Goal: Use online tool/utility: Use online tool/utility

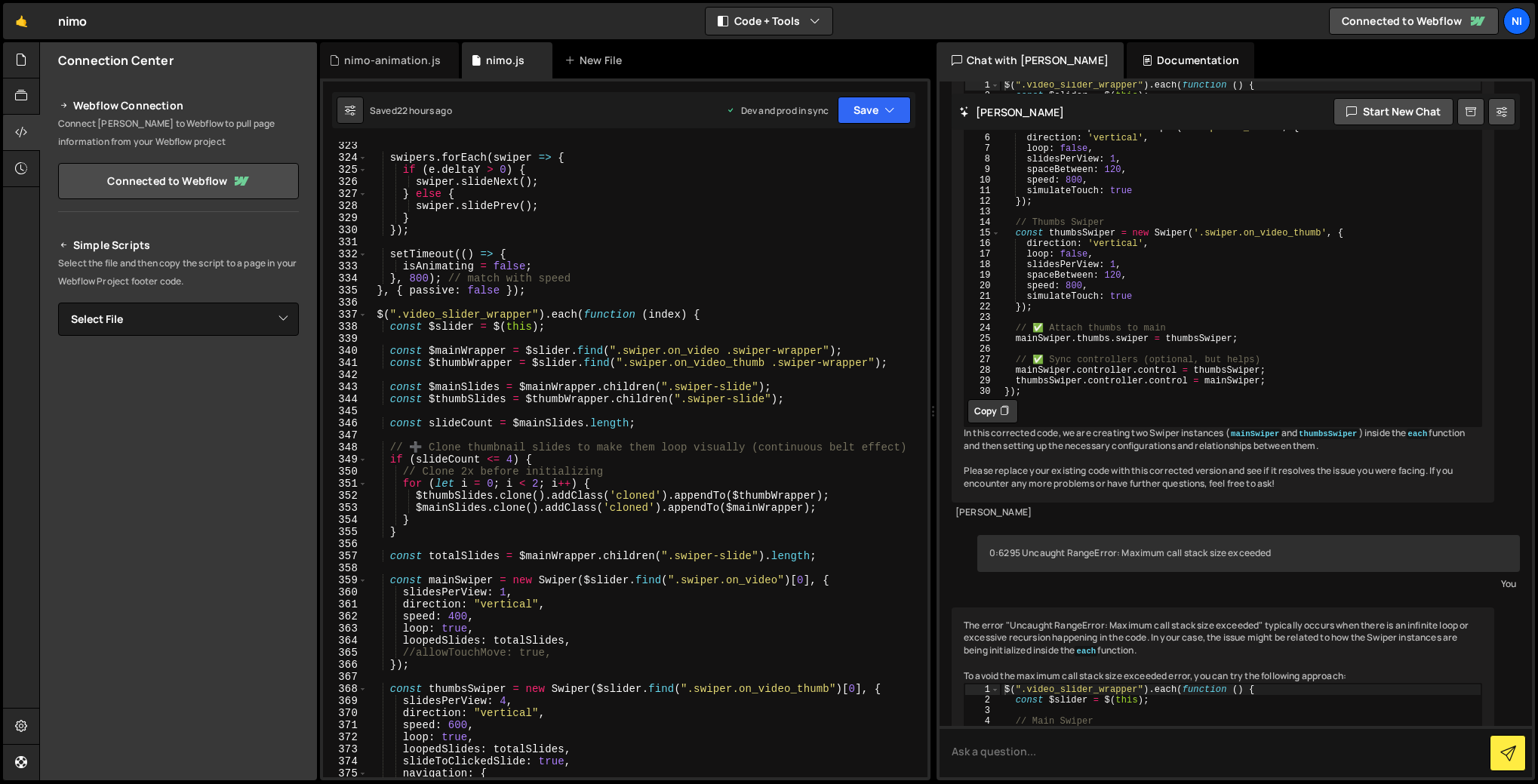
scroll to position [3799, 0]
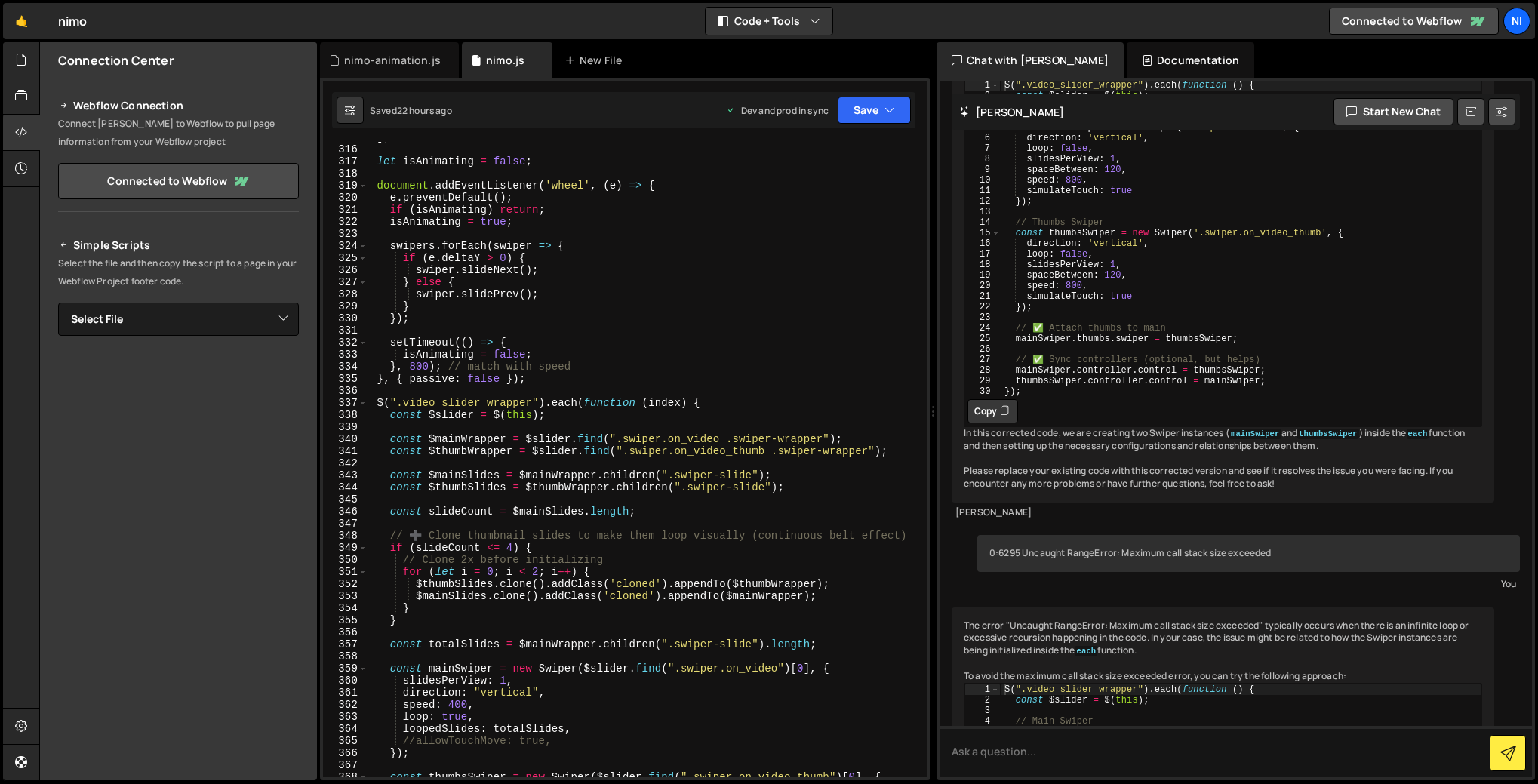
type textarea "}, { passive: false });"
click at [562, 384] on div "] ; let isAnimating = false ; document . addEventListener ( 'wheel' , ( e ) => …" at bounding box center [644, 461] width 553 height 659
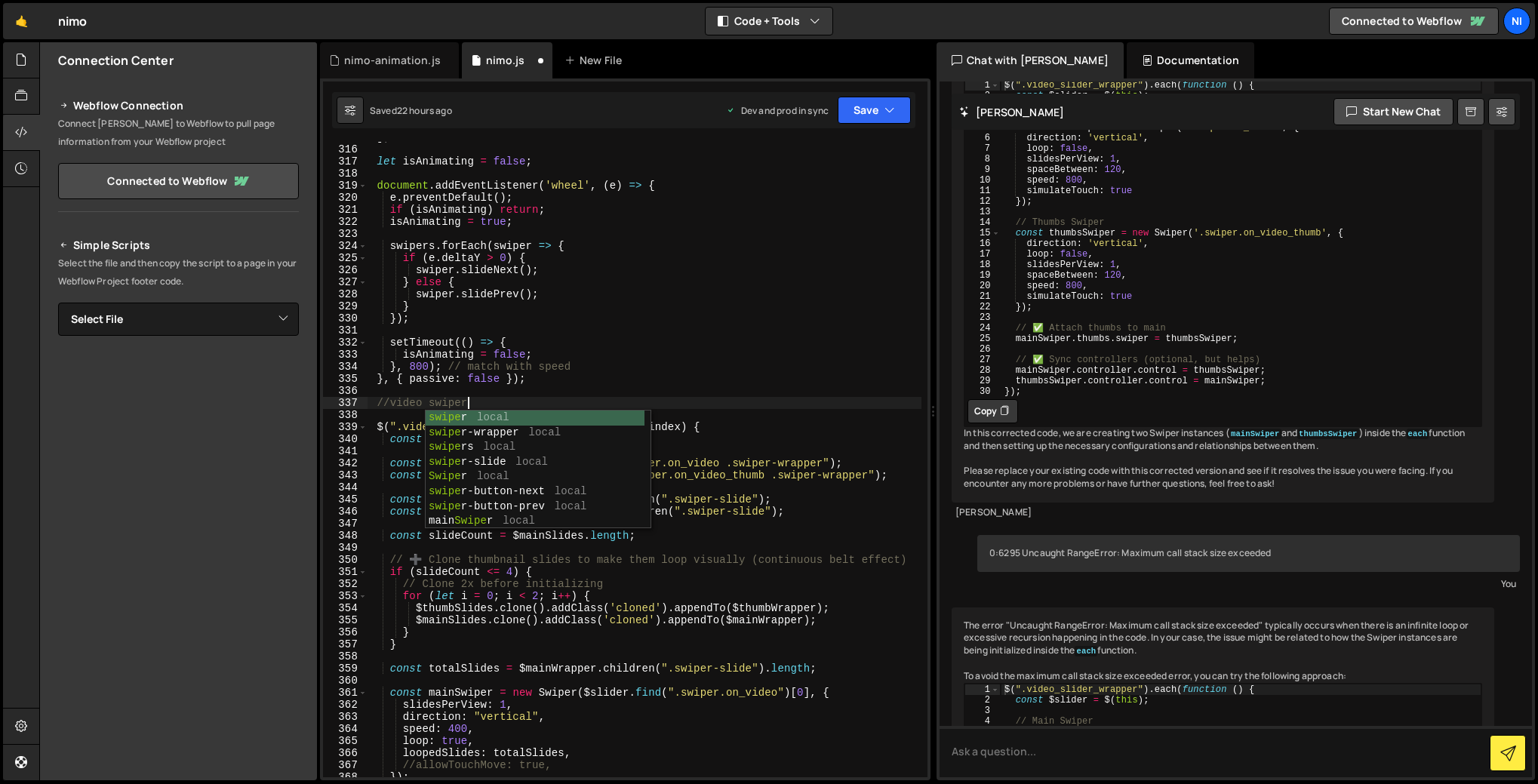
scroll to position [0, 6]
click at [760, 308] on div "] ; let isAnimating = false ; document . addEventListener ( 'wheel' , ( e ) => …" at bounding box center [644, 461] width 553 height 659
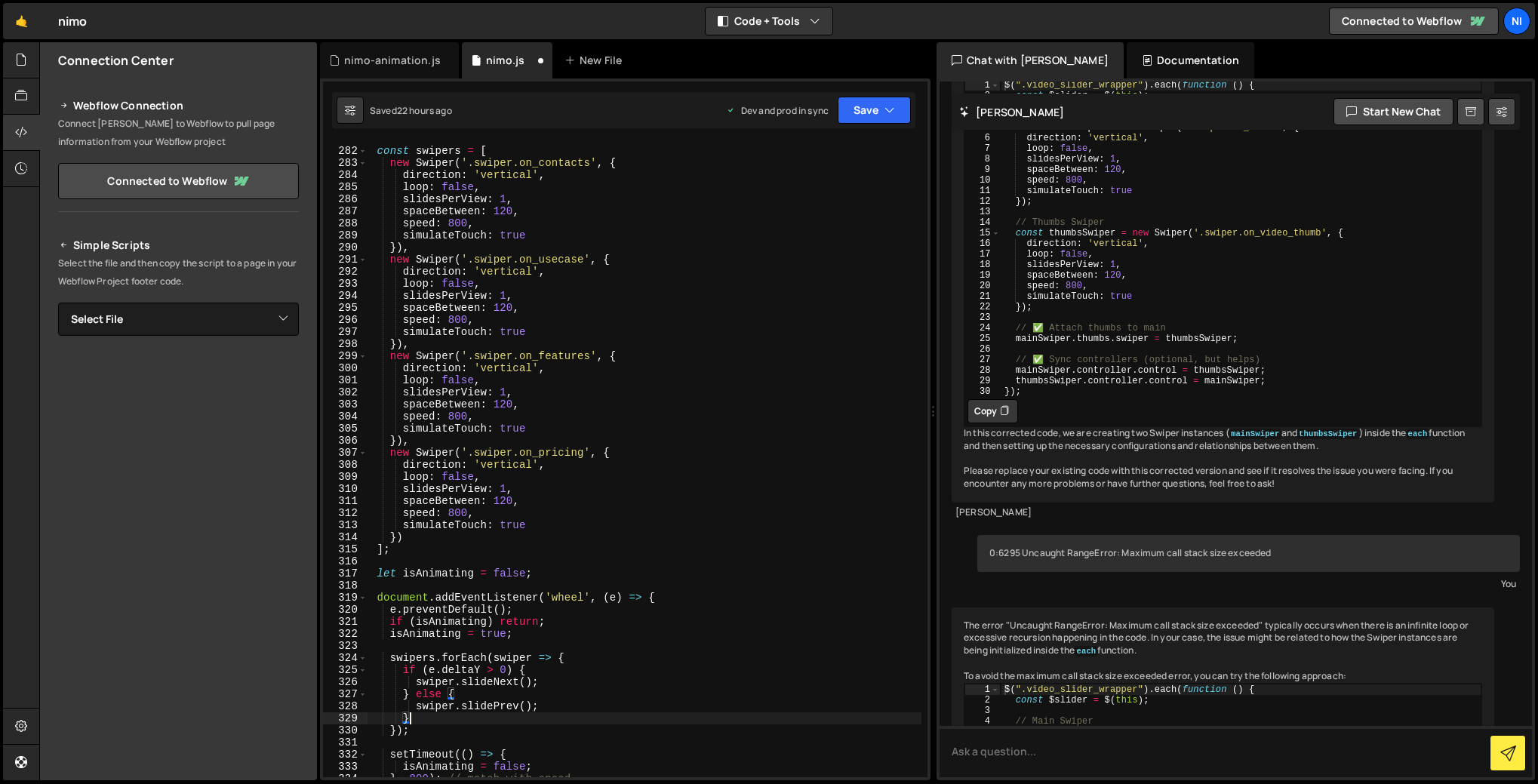
scroll to position [3301, 0]
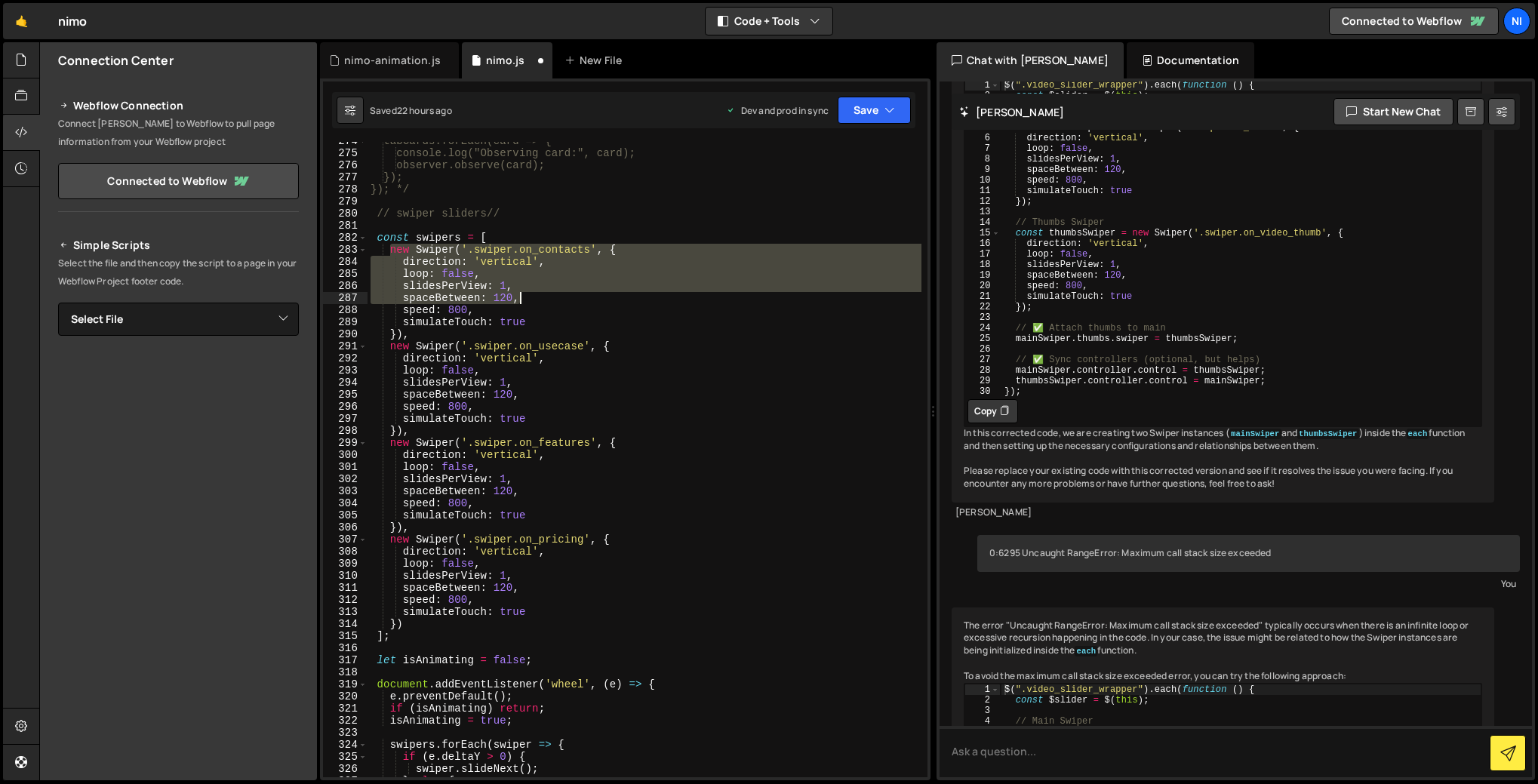
drag, startPoint x: 387, startPoint y: 251, endPoint x: 558, endPoint y: 300, distance: 177.9
click at [558, 300] on div "tabCards.forEach(card => { console.log("Observing card:", card); observer.obser…" at bounding box center [644, 464] width 553 height 659
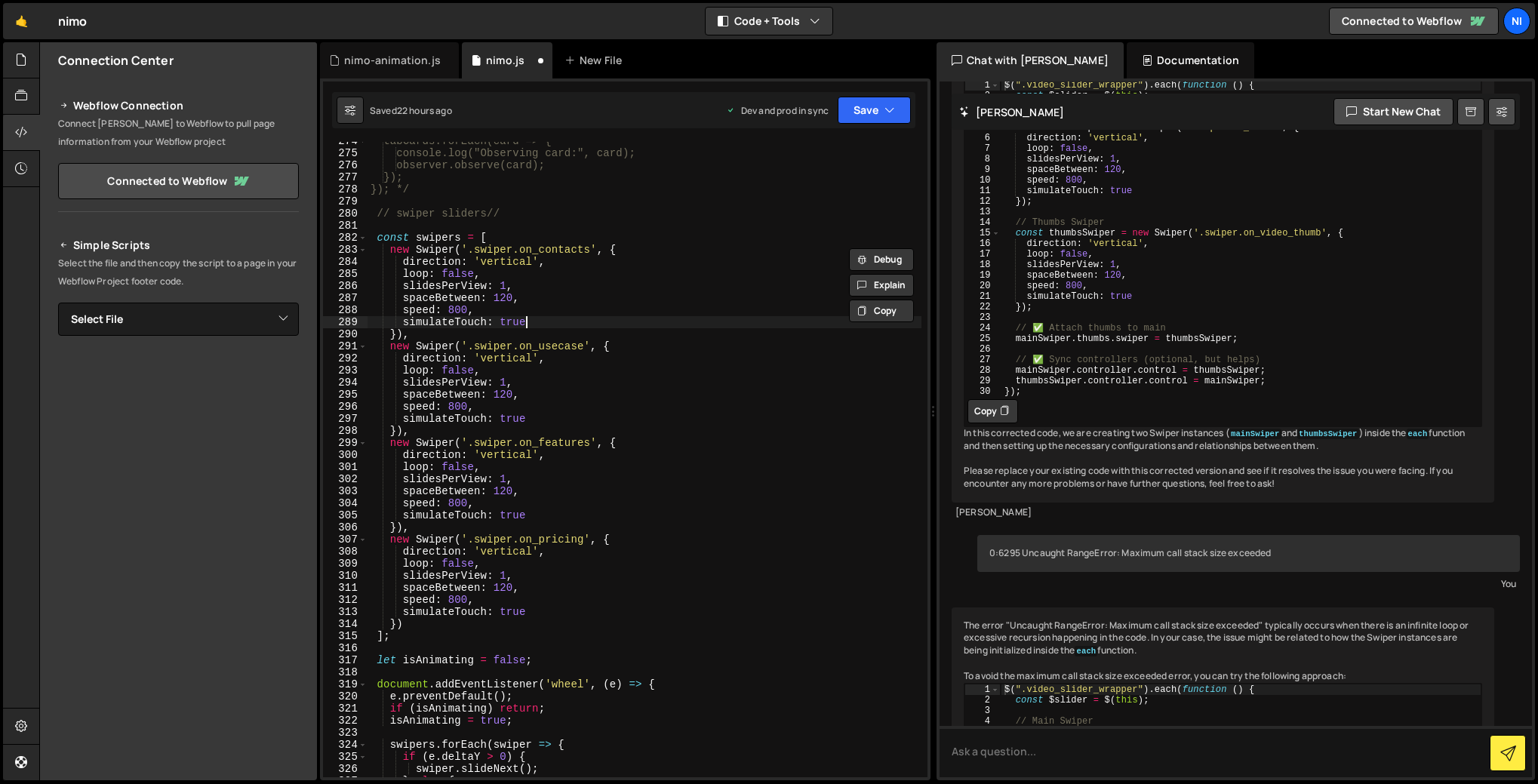
click at [614, 326] on div "tabCards.forEach(card => { console.log("Observing card:", card); observer.obser…" at bounding box center [644, 464] width 553 height 659
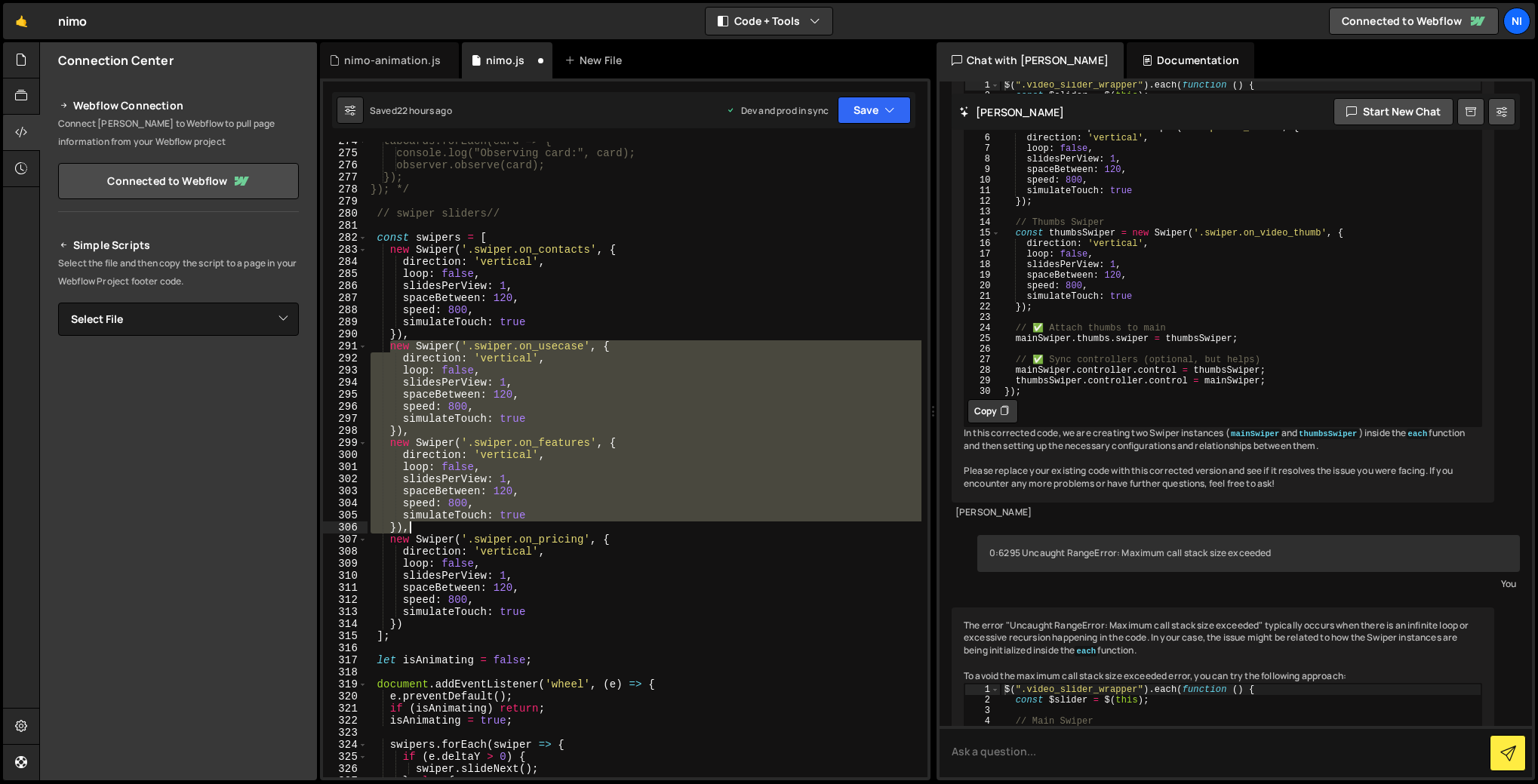
drag, startPoint x: 387, startPoint y: 347, endPoint x: 421, endPoint y: 524, distance: 180.2
click at [421, 524] on div "tabCards.forEach(card => { console.log("Observing card:", card); observer.obser…" at bounding box center [644, 464] width 553 height 659
click at [873, 409] on button "Copy" at bounding box center [881, 407] width 65 height 23
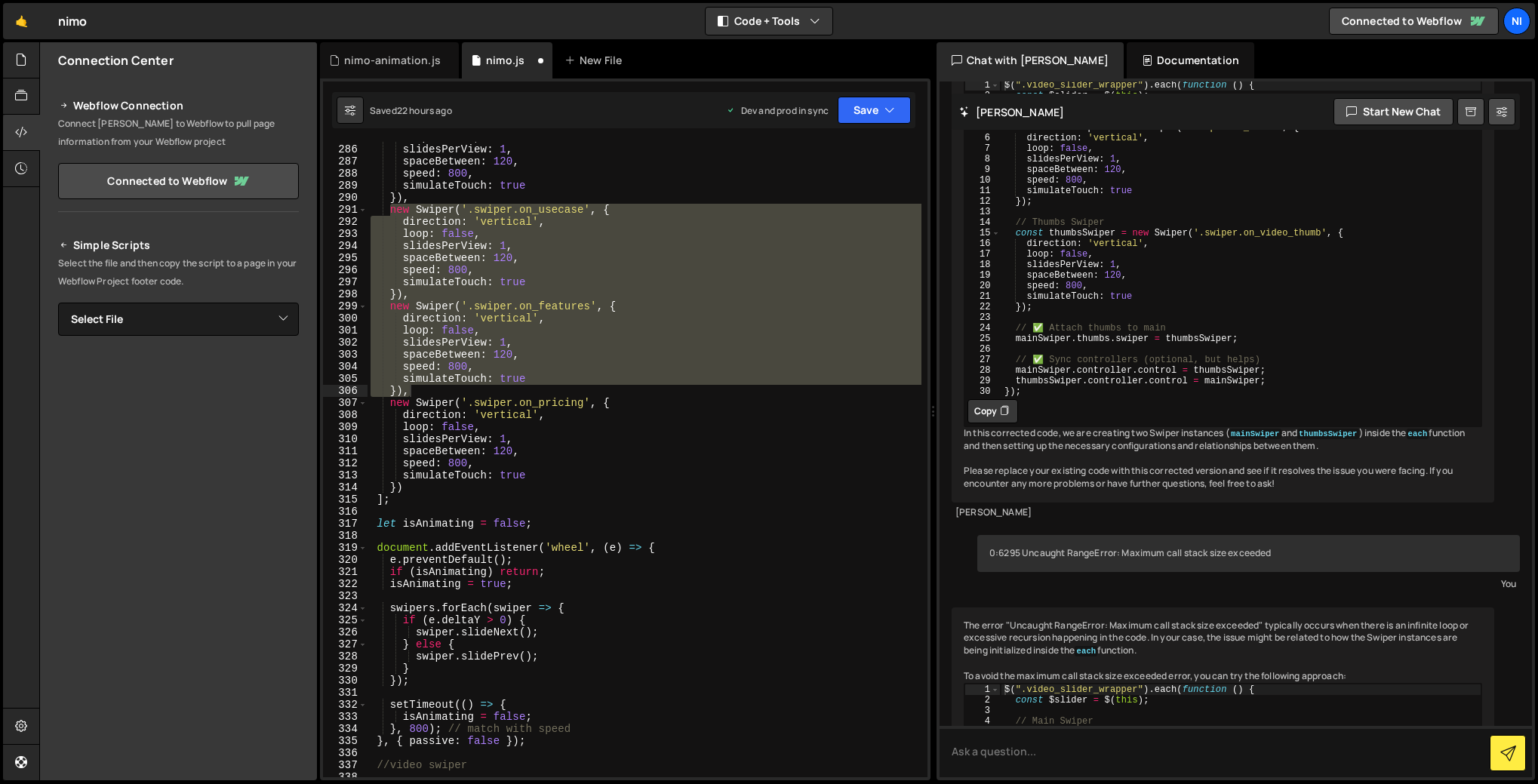
scroll to position [3425, 0]
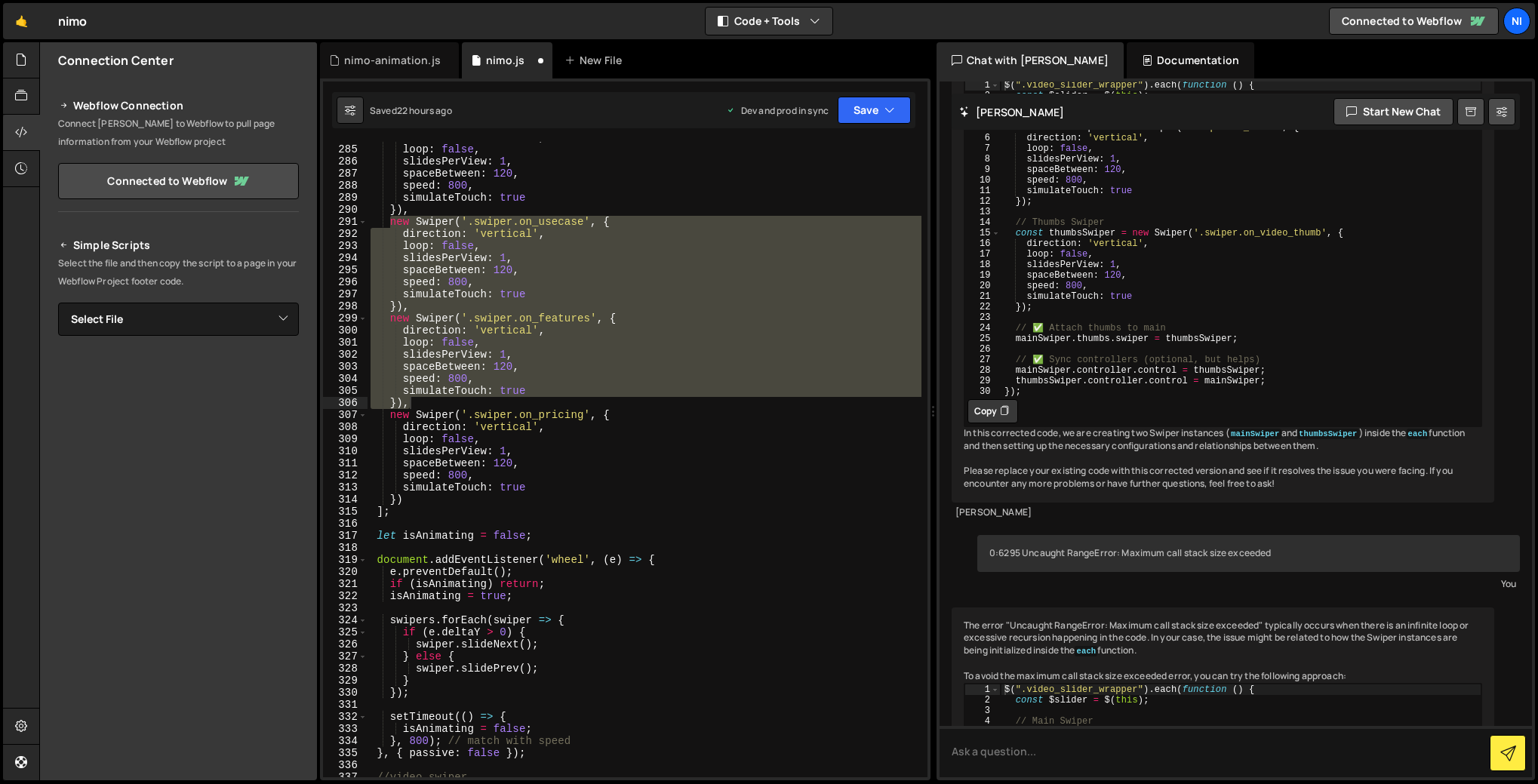
click at [509, 418] on div "direction : 'vertical' , loop : false , slidesPerView : 1 , spaceBetween : 120 …" at bounding box center [644, 461] width 553 height 659
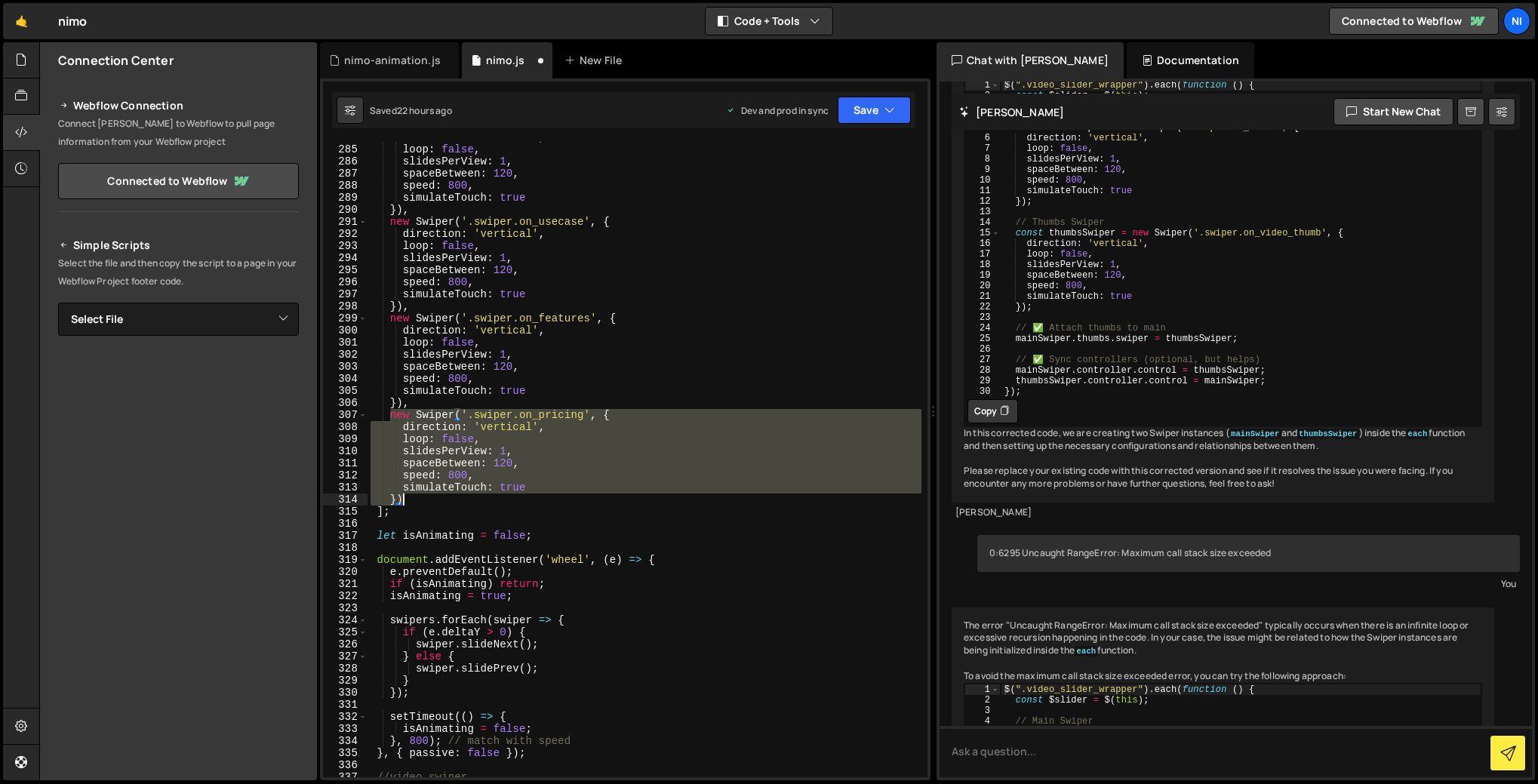
drag, startPoint x: 387, startPoint y: 415, endPoint x: 415, endPoint y: 499, distance: 88.5
click at [415, 499] on div "direction : 'vertical' , loop : false , slidesPerView : 1 , spaceBetween : 120 …" at bounding box center [644, 461] width 553 height 659
type textarea "simulateTouch: true })"
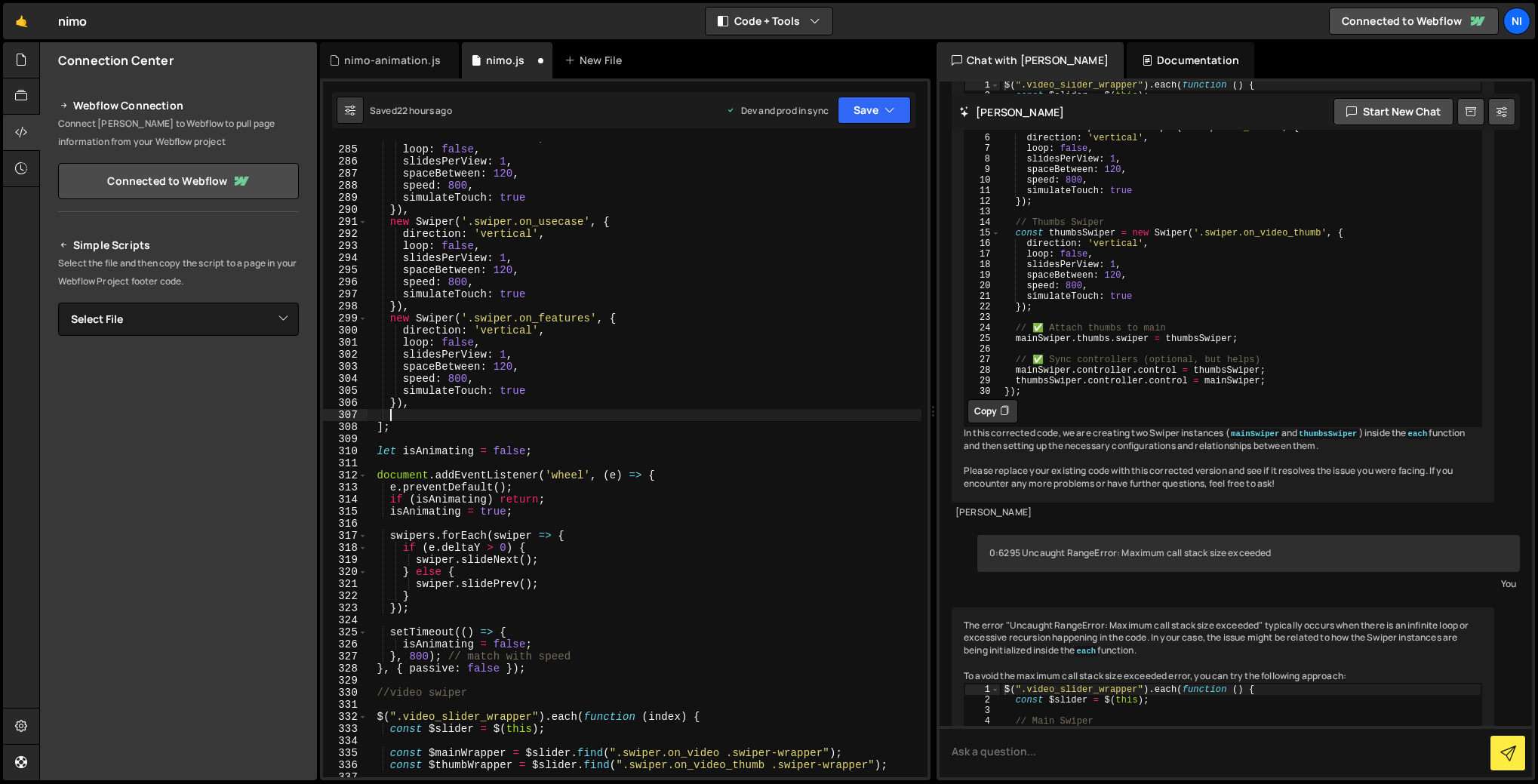
scroll to position [0, 0]
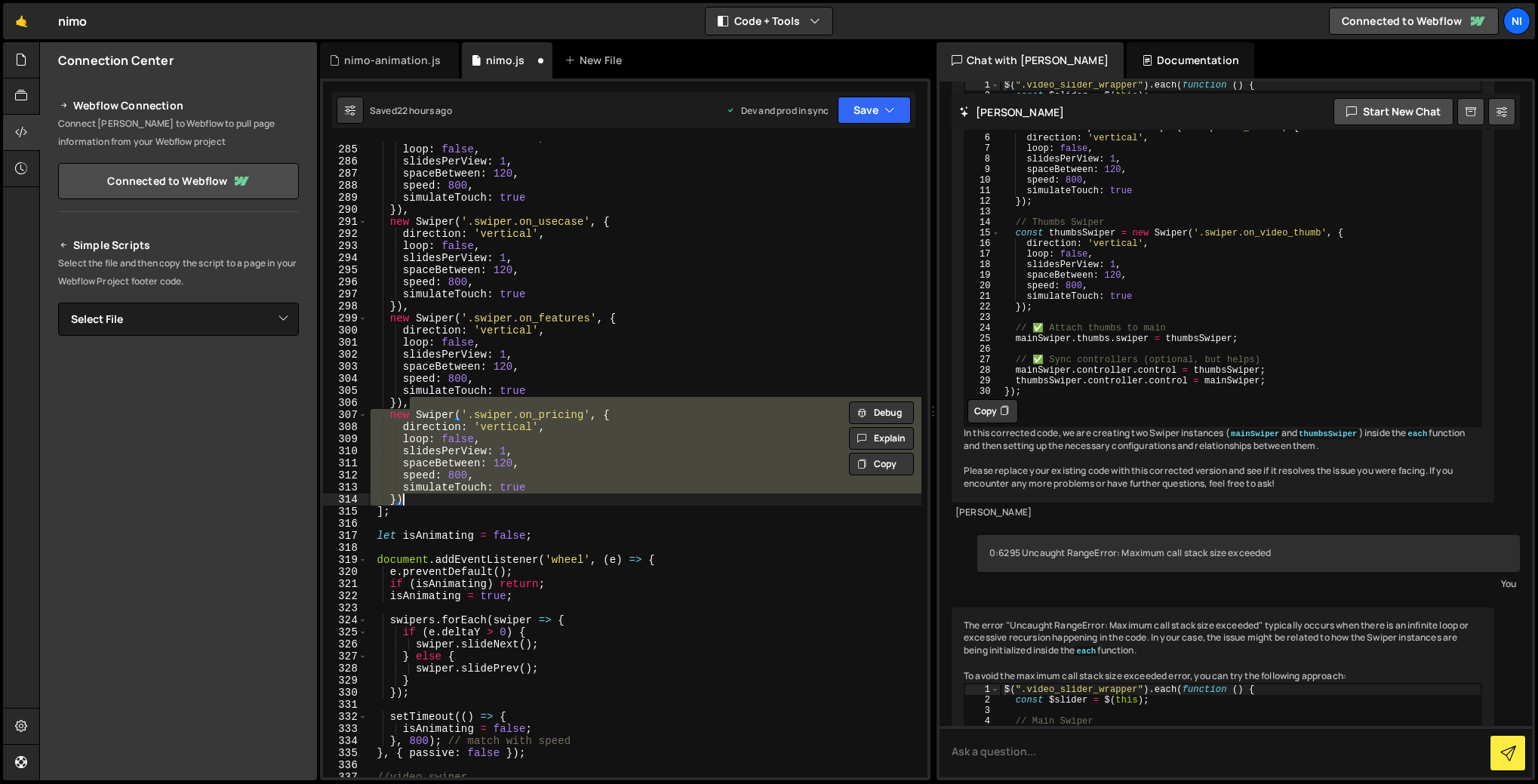
click at [419, 513] on div "direction : 'vertical' , loop : false , slidesPerView : 1 , spaceBetween : 120 …" at bounding box center [644, 461] width 553 height 659
drag, startPoint x: 400, startPoint y: 408, endPoint x: 424, endPoint y: 494, distance: 89.3
click at [424, 494] on div "direction : 'vertical' , loop : false , slidesPerView : 1 , spaceBetween : 120 …" at bounding box center [644, 461] width 553 height 659
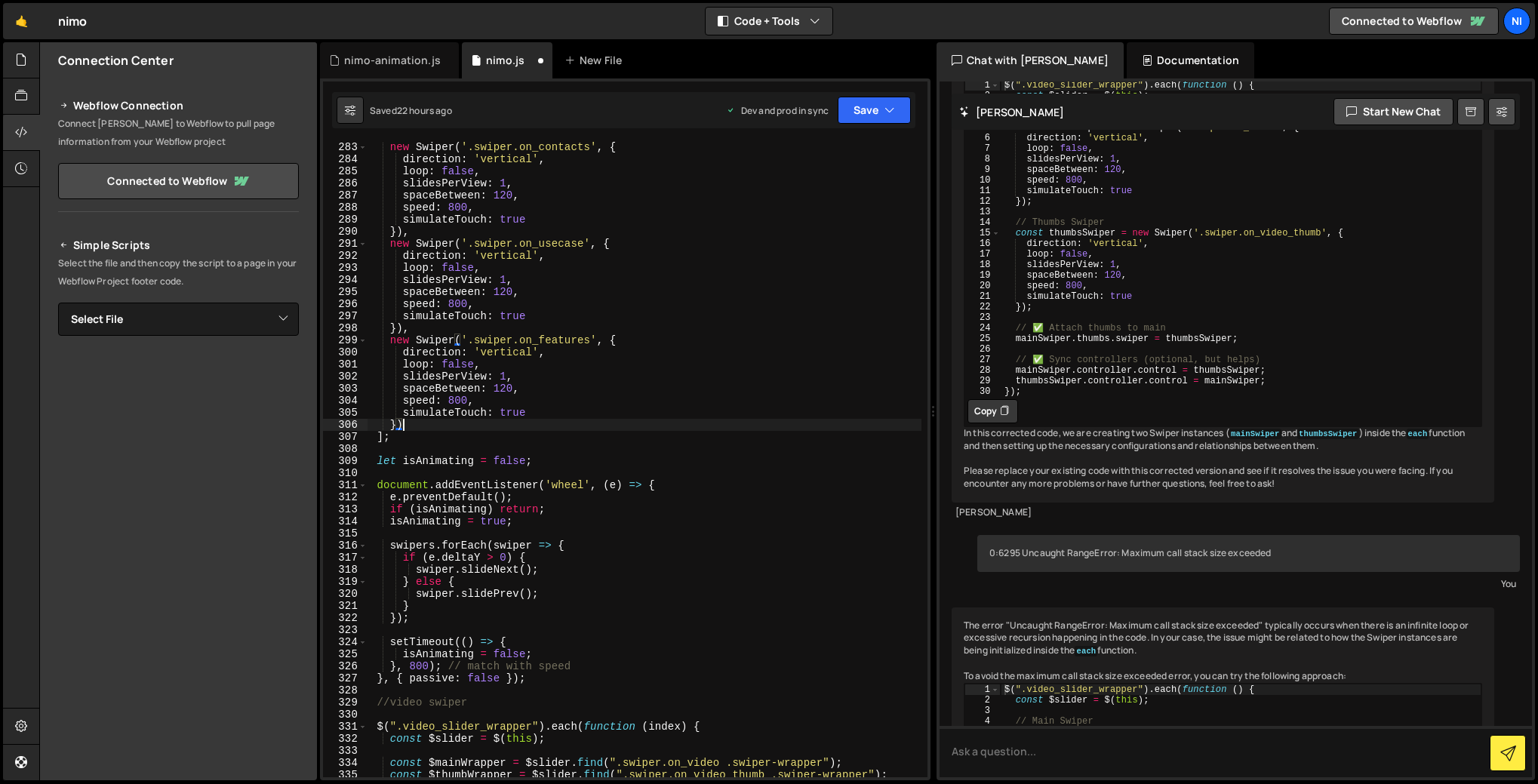
scroll to position [3231, 0]
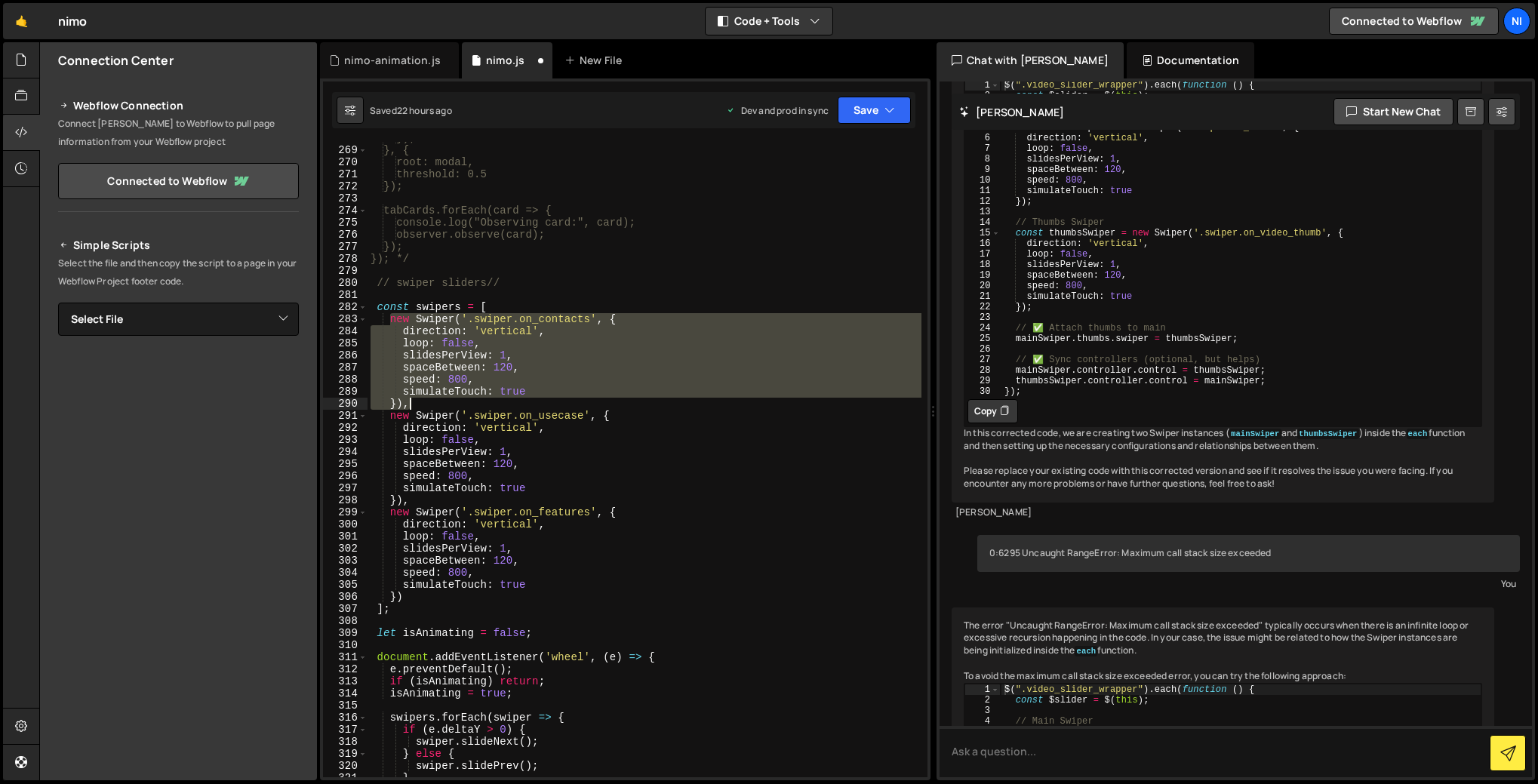
drag, startPoint x: 392, startPoint y: 318, endPoint x: 418, endPoint y: 407, distance: 92.7
click at [418, 407] on div "}); }, { root: modal, threshold: 0.5 }); tabCards.forEach(card => { console.log…" at bounding box center [644, 461] width 553 height 659
type textarea "simulateTouch: true }),"
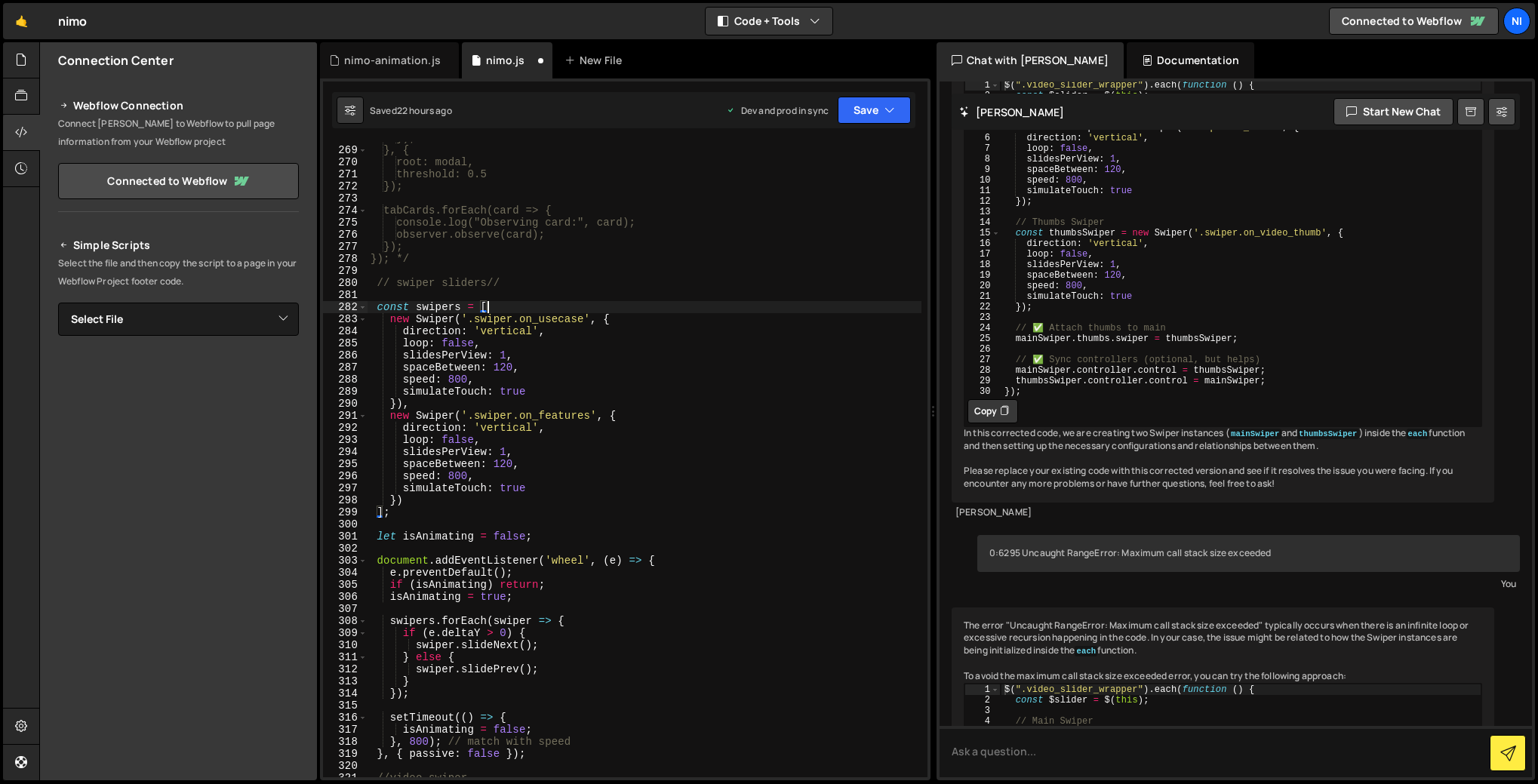
click at [449, 412] on div "}); }, { root: modal, threshold: 0.5 }); tabCards.forEach(card => { console.log…" at bounding box center [644, 461] width 553 height 659
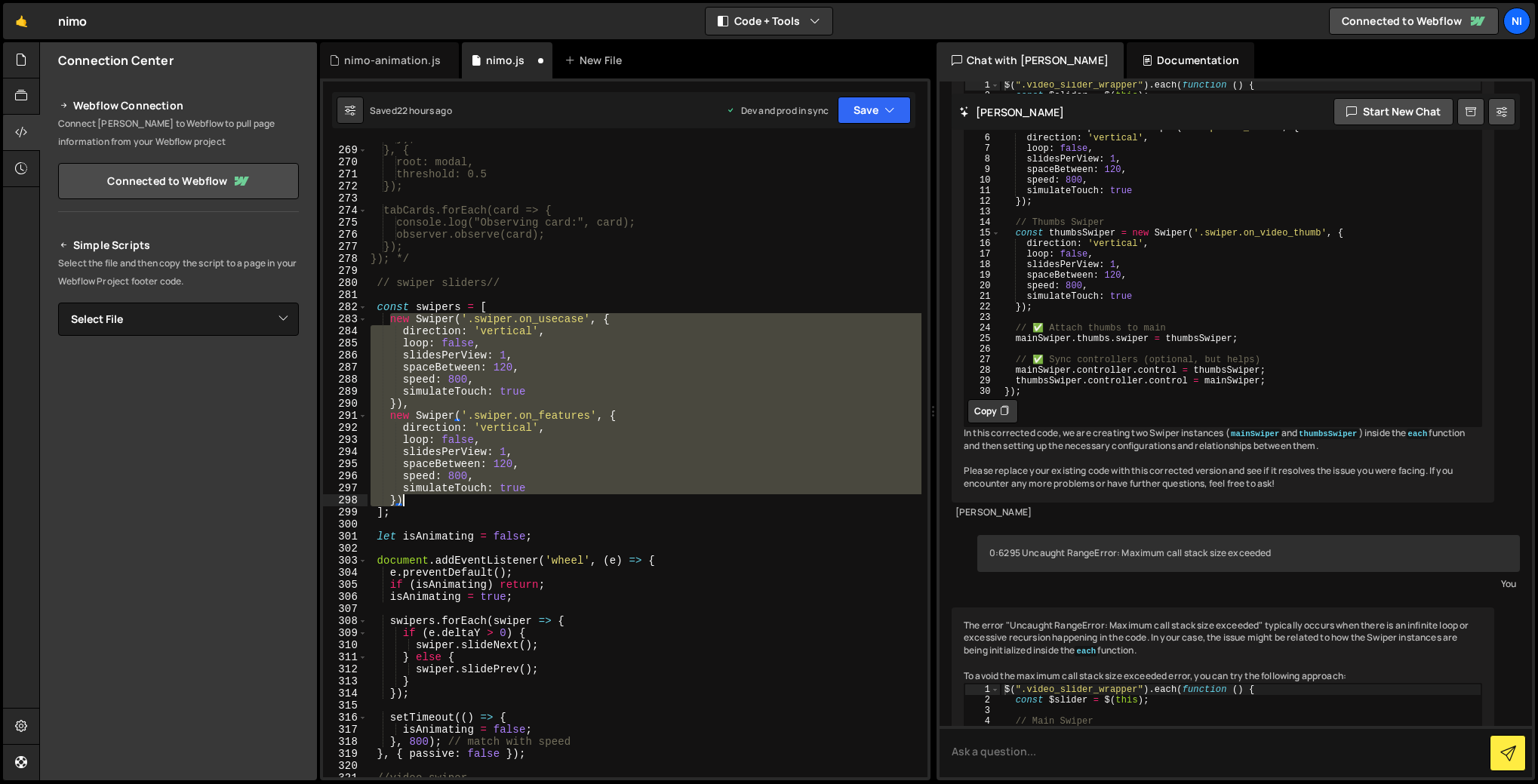
drag, startPoint x: 390, startPoint y: 315, endPoint x: 412, endPoint y: 498, distance: 184.3
click at [412, 498] on div "}); }, { root: modal, threshold: 0.5 }); tabCards.forEach(card => { console.log…" at bounding box center [644, 461] width 553 height 659
click at [431, 503] on div "}); }, { root: modal, threshold: 0.5 }); tabCards.forEach(card => { console.log…" at bounding box center [644, 461] width 553 height 659
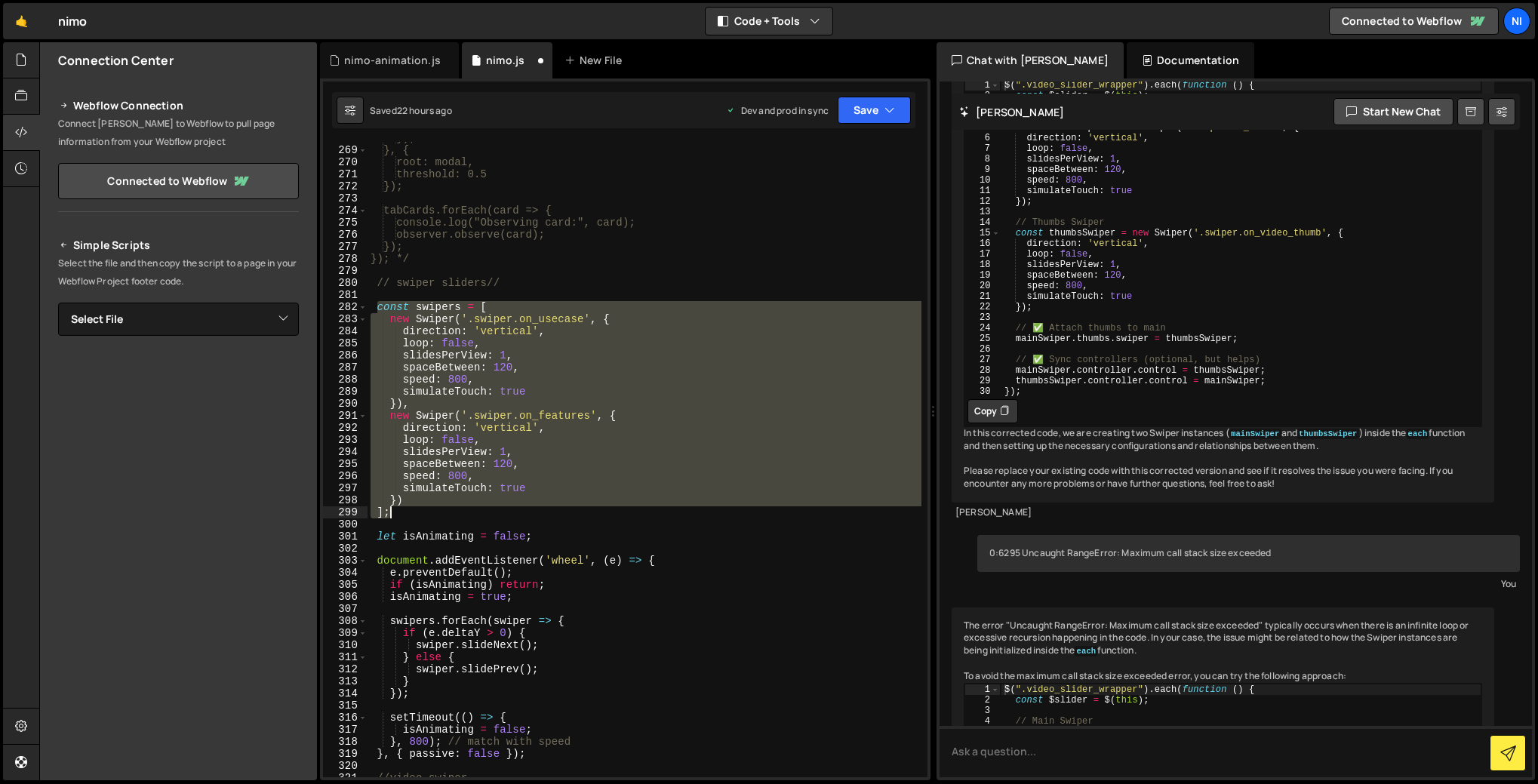
drag, startPoint x: 377, startPoint y: 305, endPoint x: 403, endPoint y: 514, distance: 210.6
click at [403, 514] on div "}); }, { root: modal, threshold: 0.5 }); tabCards.forEach(card => { console.log…" at bounding box center [644, 461] width 553 height 659
click at [424, 342] on div "}); }, { root: modal, threshold: 0.5 }); tabCards.forEach(card => { console.log…" at bounding box center [644, 459] width 553 height 635
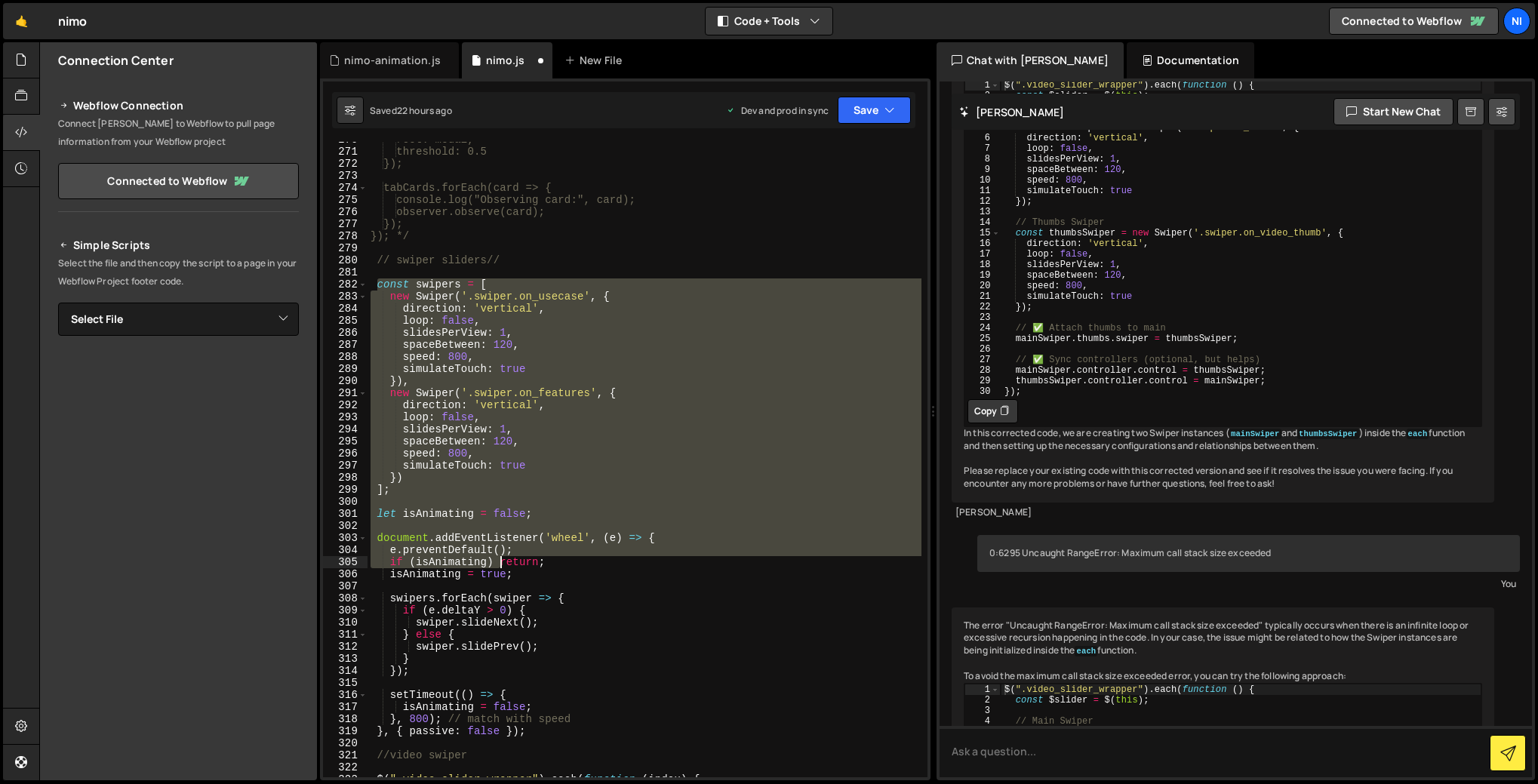
scroll to position [3464, 0]
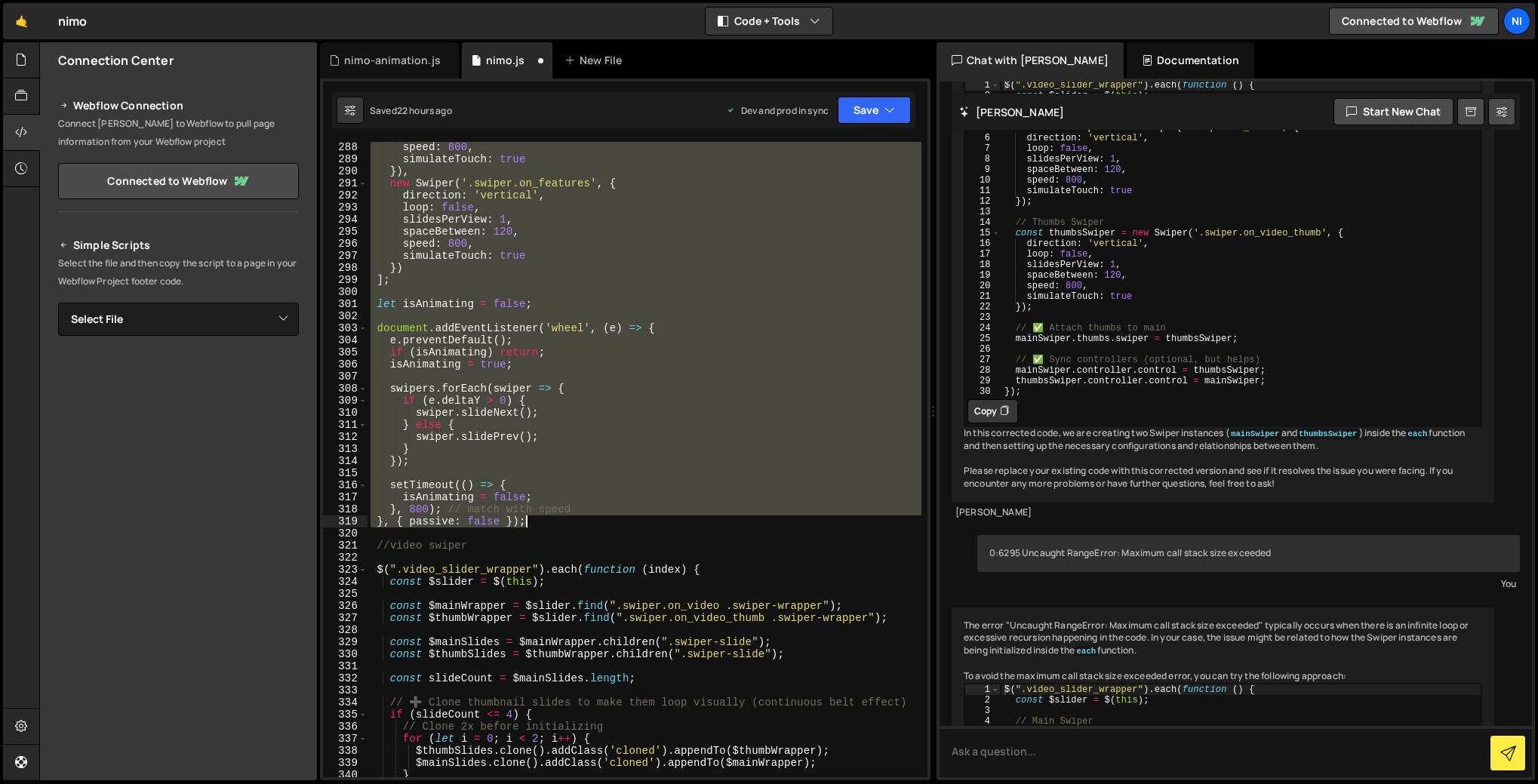
drag, startPoint x: 378, startPoint y: 305, endPoint x: 559, endPoint y: 523, distance: 283.3
click at [559, 523] on div "speed : 800 , simulateTouch : true }) , new Swiper ( '.swiper.on_features' , { …" at bounding box center [644, 470] width 553 height 659
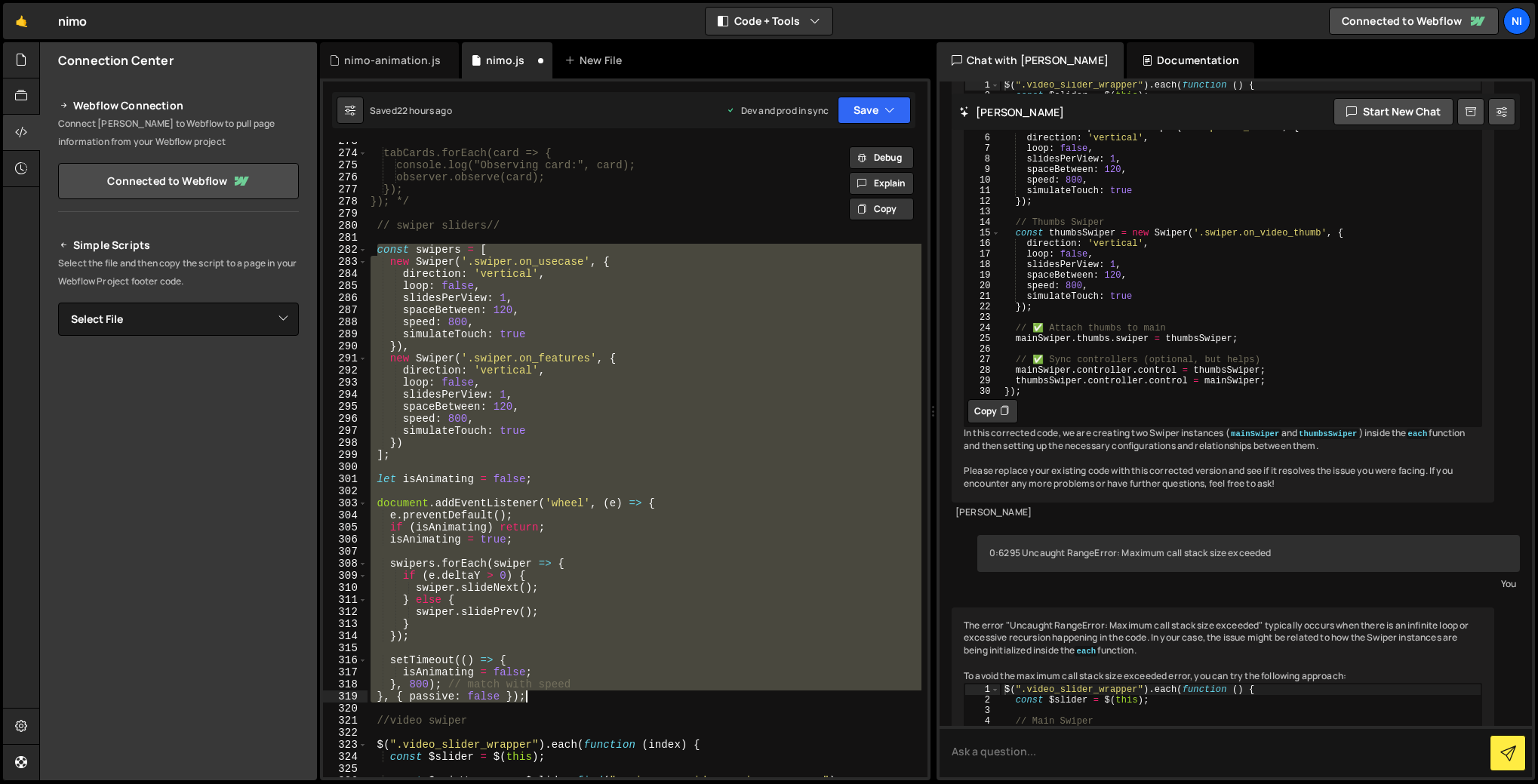
scroll to position [3289, 0]
click at [435, 410] on div "tabCards.forEach(card => { console.log("Observing card:", card); observer.obser…" at bounding box center [644, 459] width 553 height 635
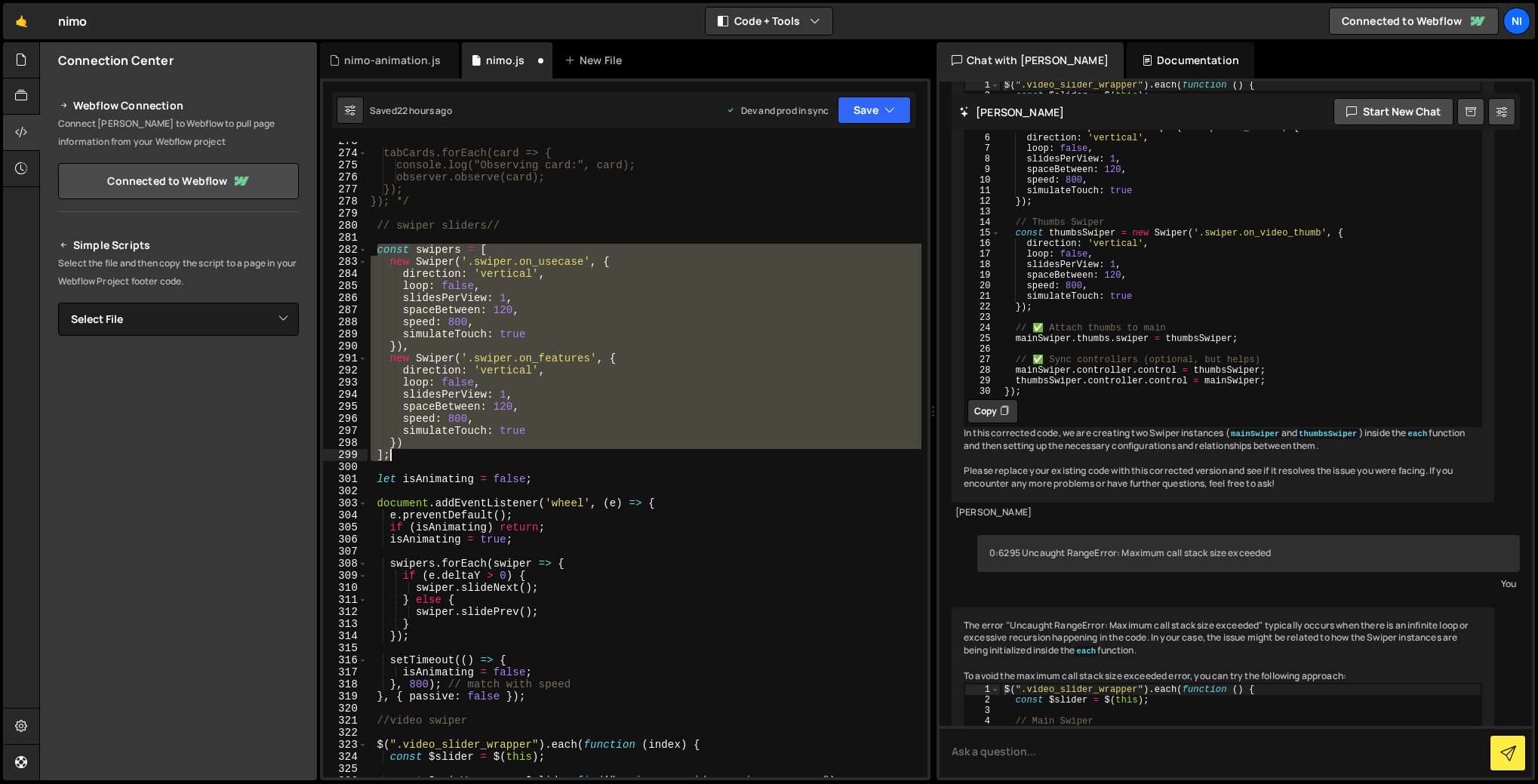
drag, startPoint x: 374, startPoint y: 250, endPoint x: 400, endPoint y: 452, distance: 203.7
click at [400, 452] on div "tabCards.forEach(card => { console.log("Observing card:", card); observer.obser…" at bounding box center [644, 464] width 553 height 659
paste textarea
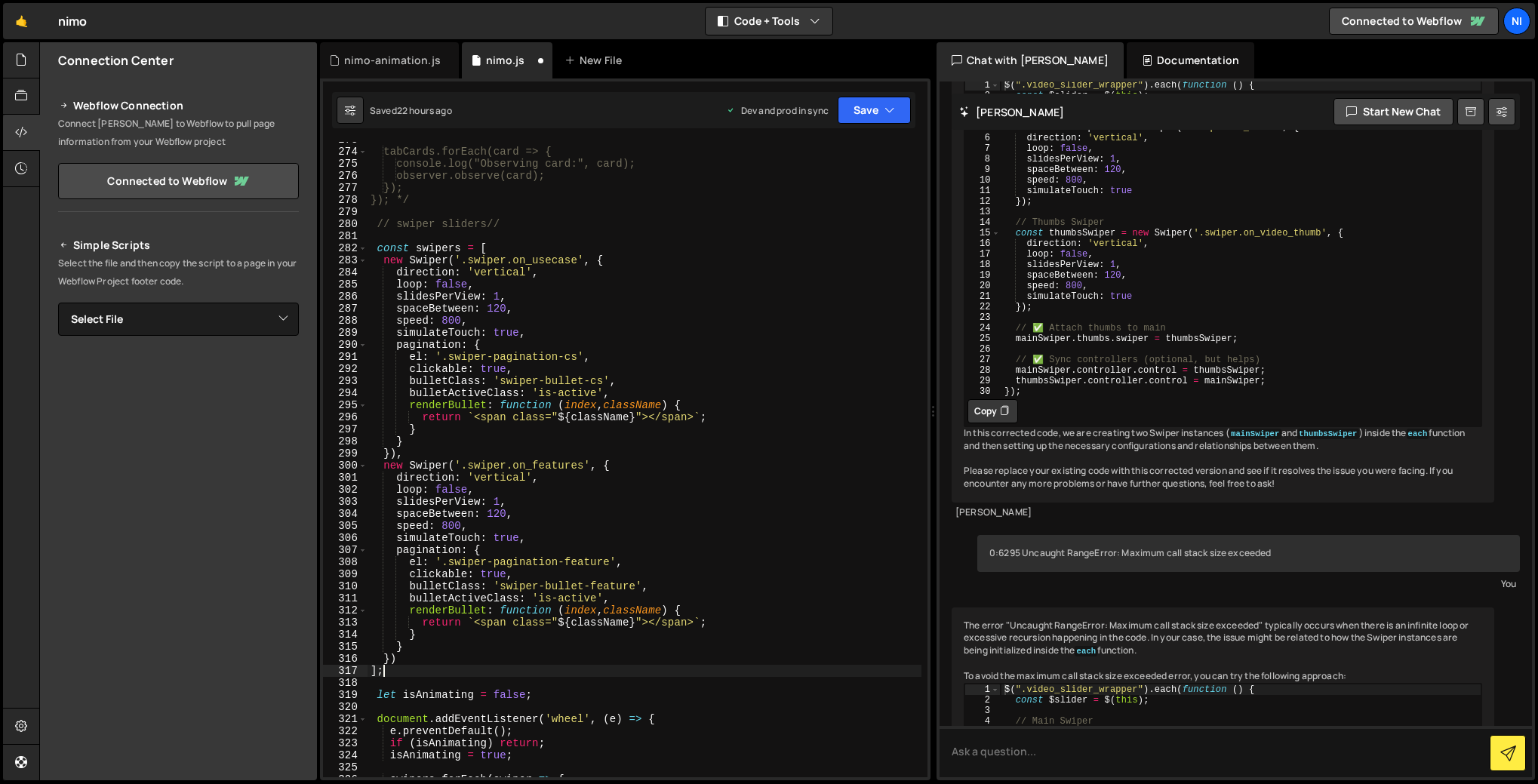
scroll to position [3291, 0]
click at [567, 392] on div "tabCards.forEach(card => { console.log("Observing card:", card); observer.obser…" at bounding box center [644, 463] width 553 height 659
click at [565, 604] on div "tabCards.forEach(card => { console.log("Observing card:", card); observer.obser…" at bounding box center [644, 463] width 553 height 659
click at [558, 603] on div "tabCards.forEach(card => { console.log("Observing card:", card); observer.obser…" at bounding box center [644, 463] width 553 height 659
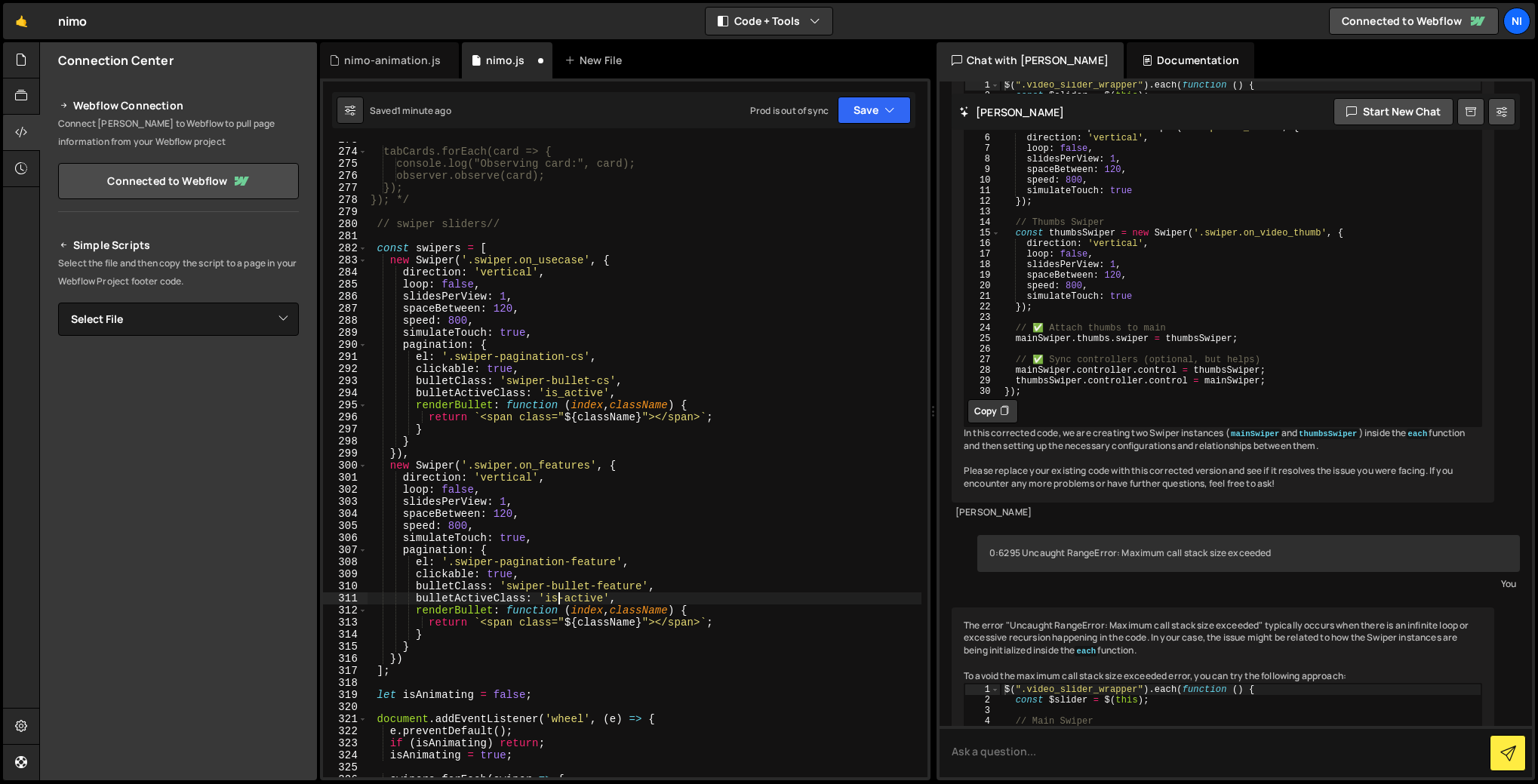
click at [564, 601] on div "tabCards.forEach(card => { console.log("Observing card:", card); observer.obser…" at bounding box center [644, 463] width 553 height 659
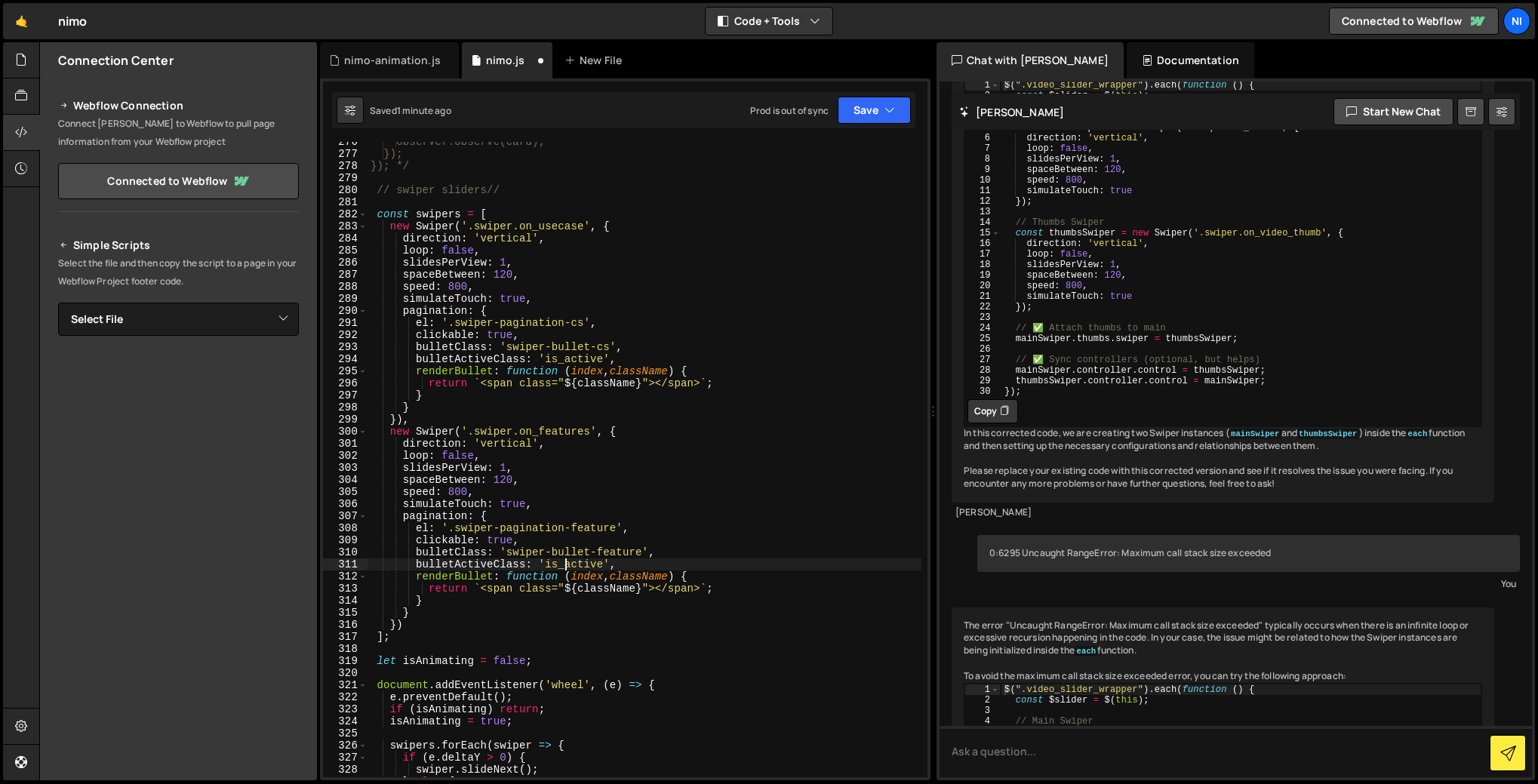
scroll to position [3390, 0]
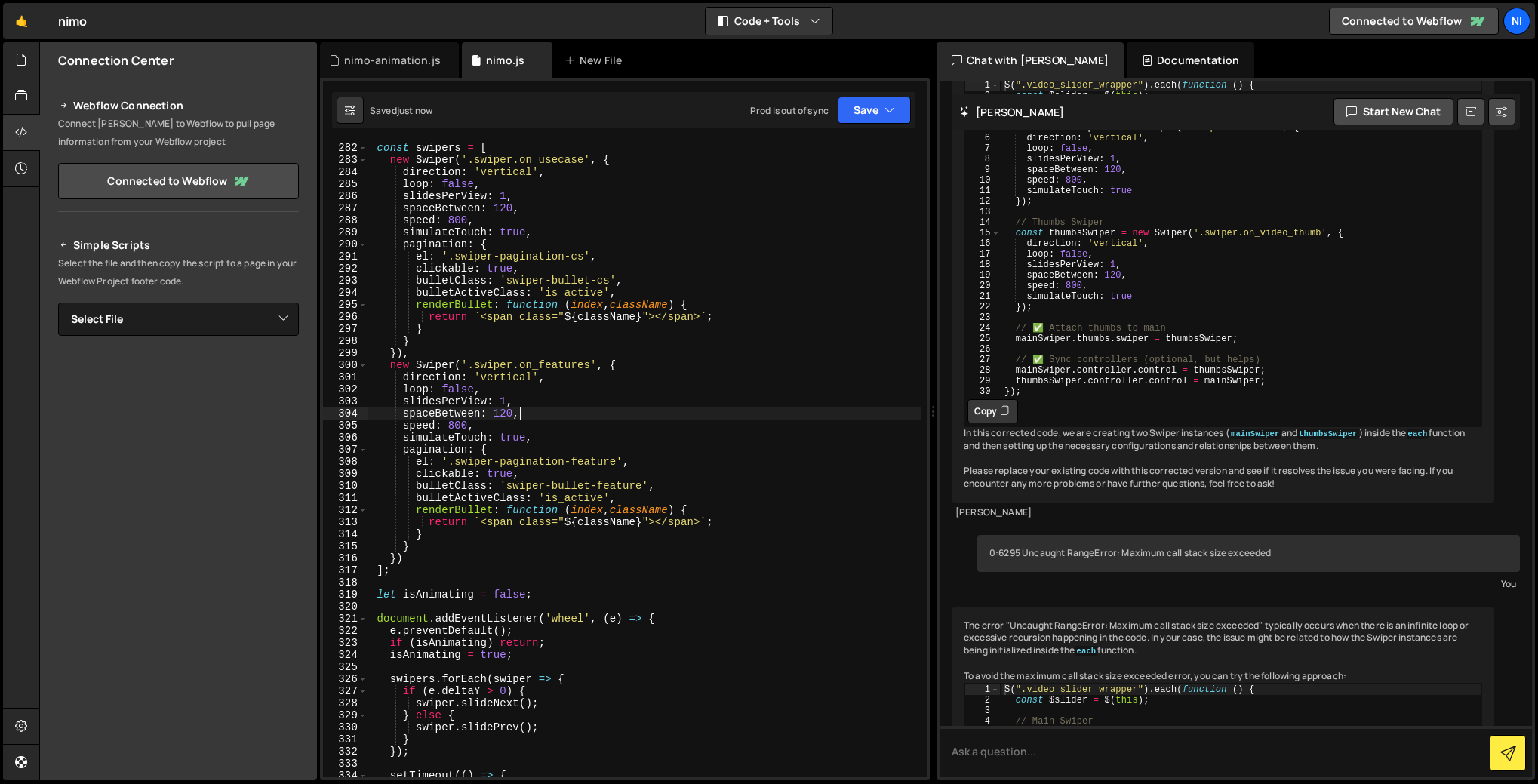
click at [785, 417] on div "const swipers = [ new Swiper ( '.swiper.on_usecase' , { direction : 'vertical' …" at bounding box center [644, 459] width 553 height 659
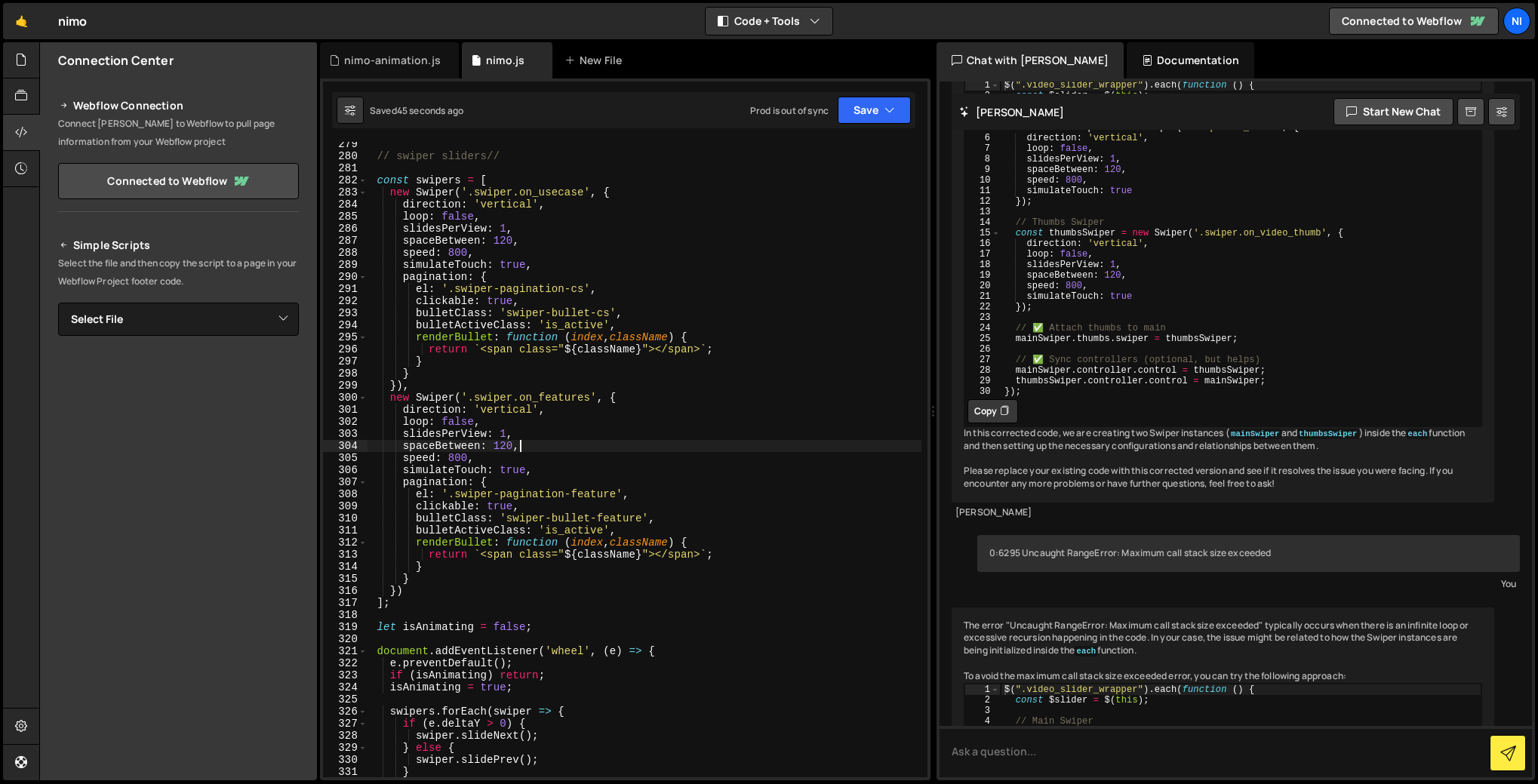
scroll to position [3337, 0]
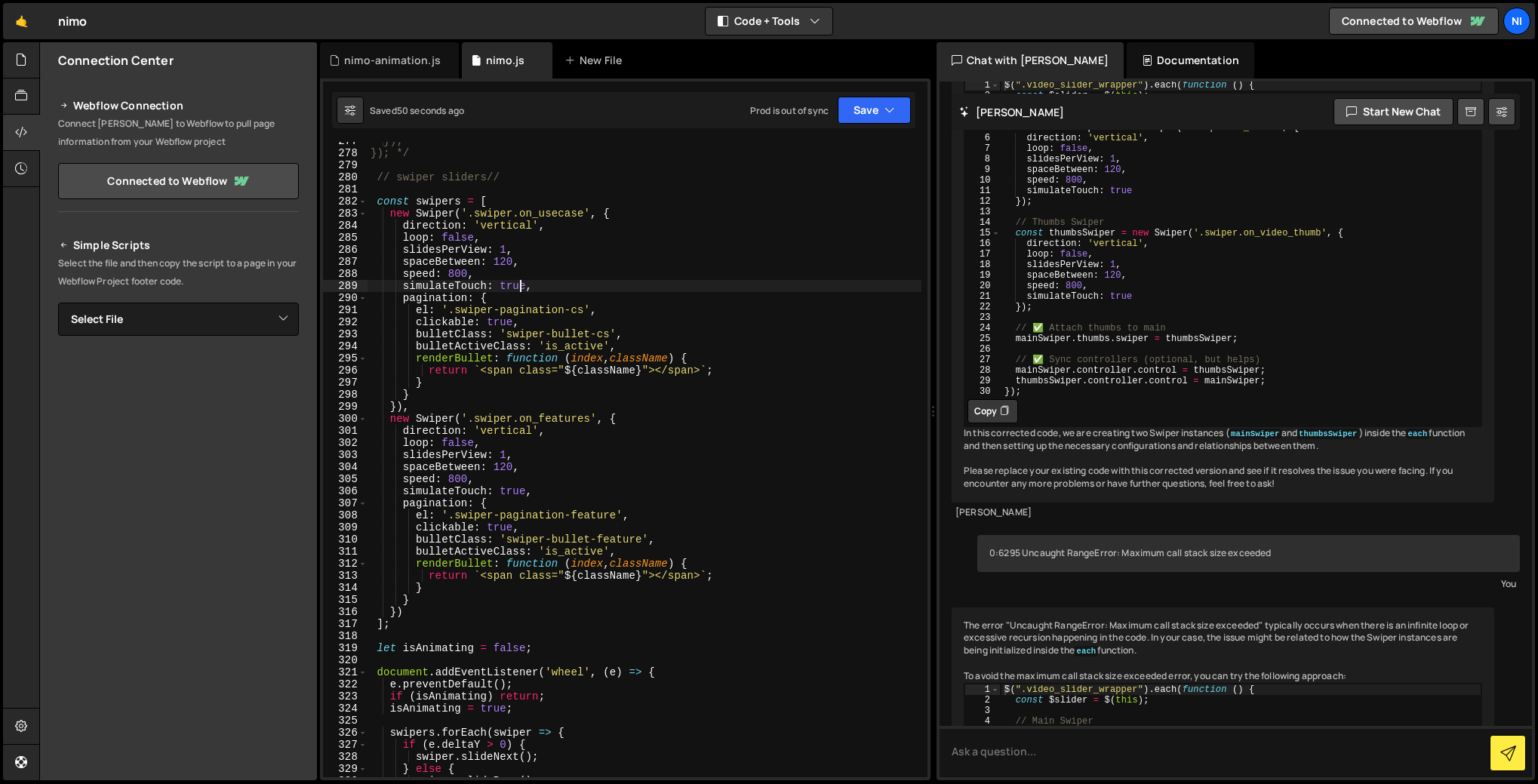
click at [517, 288] on div "}); }); */ // swiper sliders// const swipers = [ new Swiper ( '.swiper.on_useca…" at bounding box center [644, 464] width 553 height 659
click at [450, 271] on div "}); }); */ // swiper sliders// const swipers = [ new Swiper ( '.swiper.on_useca…" at bounding box center [644, 464] width 553 height 659
type textarea "speed: 800,"
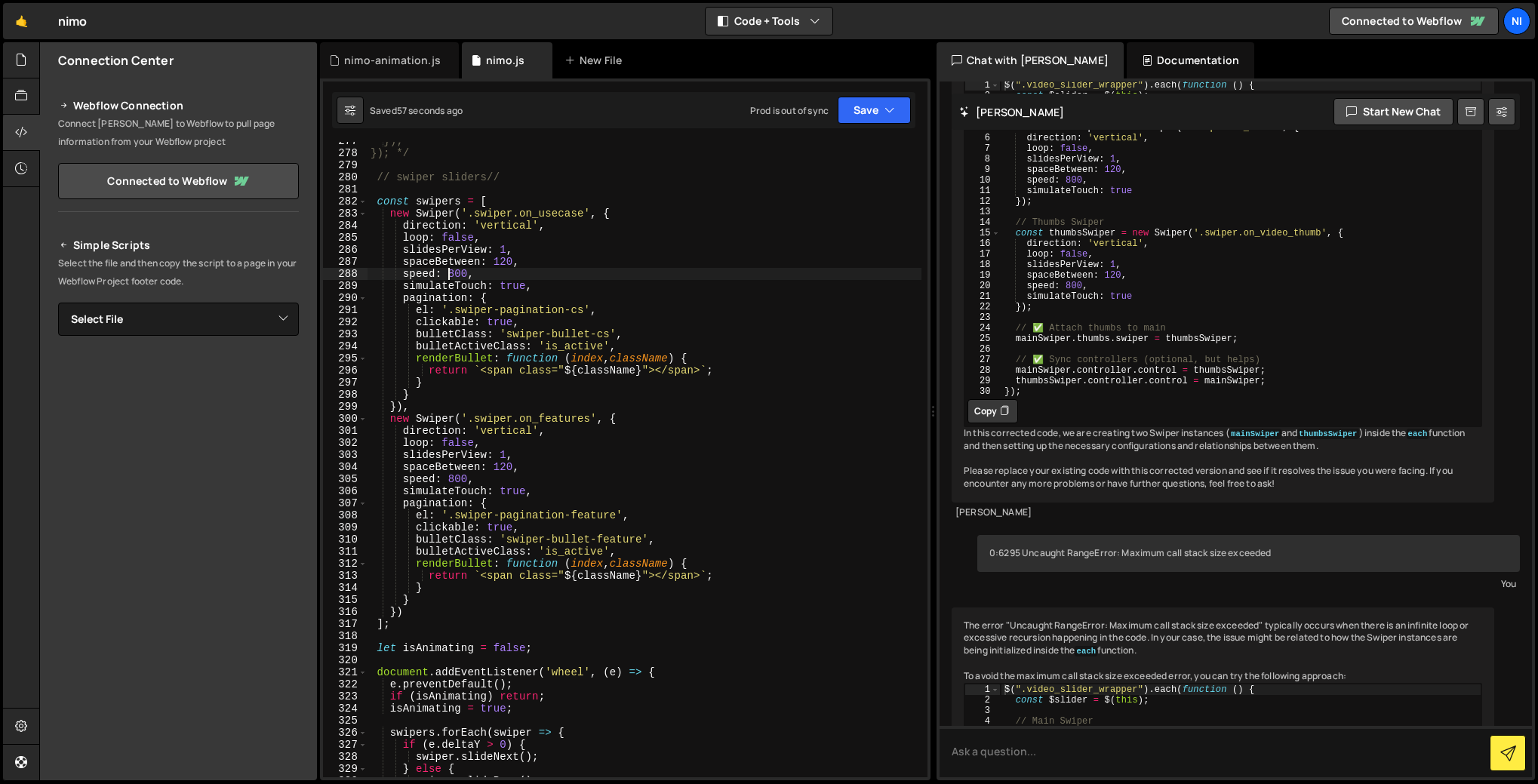
click at [450, 271] on div "}); }); */ // swiper sliders// const swipers = [ new Swiper ( '.swiper.on_useca…" at bounding box center [644, 464] width 553 height 659
